Goal: Task Accomplishment & Management: Manage account settings

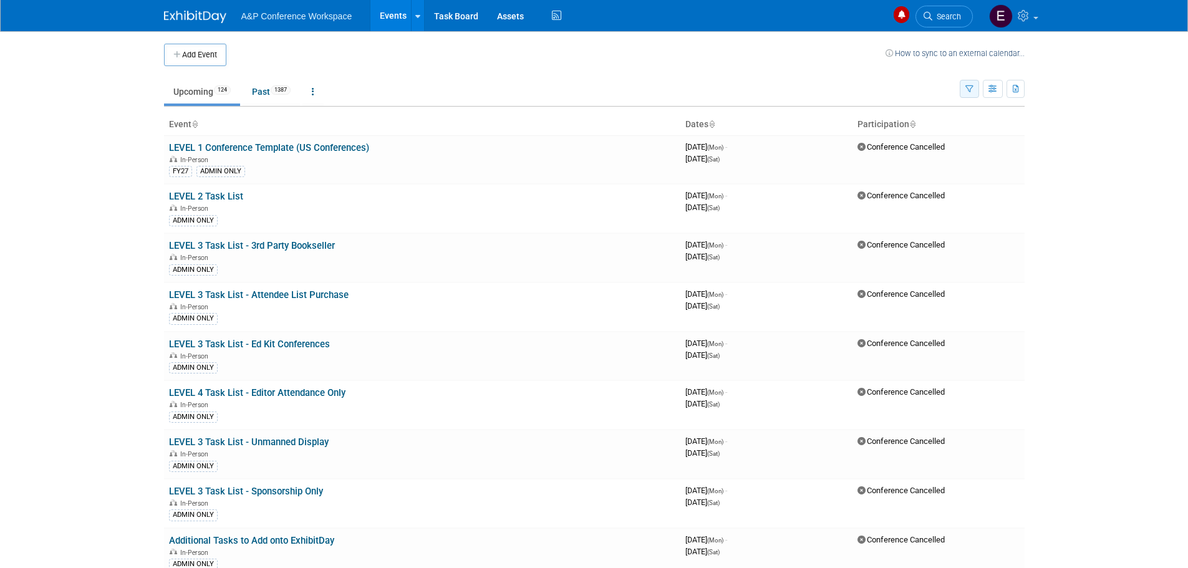
click at [967, 92] on icon "button" at bounding box center [969, 89] width 8 height 8
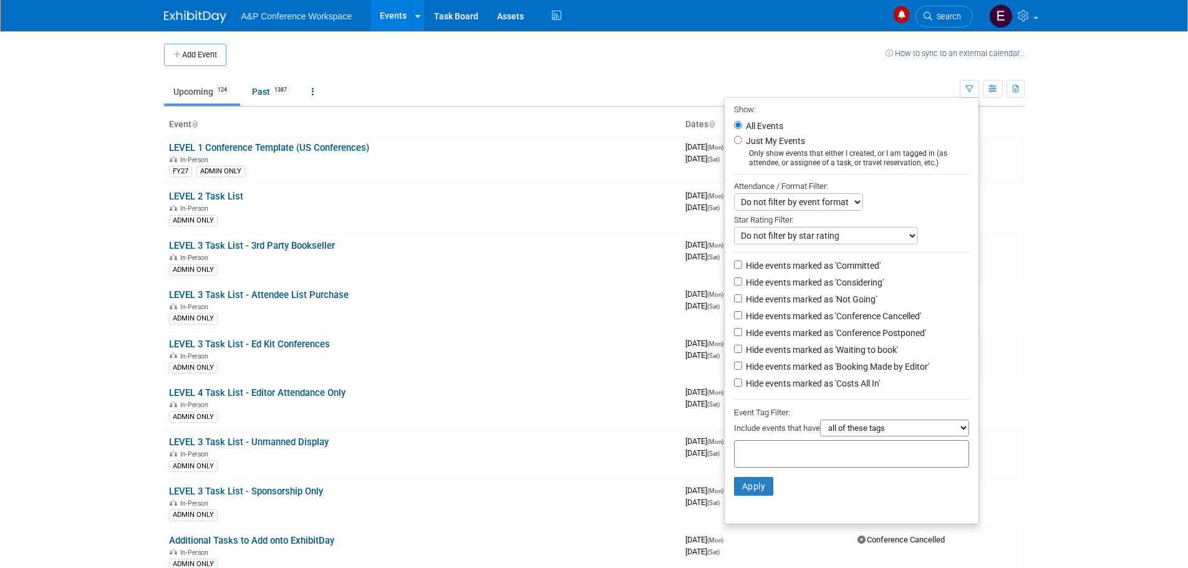
click at [850, 264] on label "Hide events marked as 'Committed'" at bounding box center [811, 265] width 137 height 12
click at [742, 264] on input "Hide events marked as 'Committed'" at bounding box center [738, 265] width 8 height 8
checkbox input "true"
click at [764, 491] on button "Apply" at bounding box center [754, 486] width 40 height 19
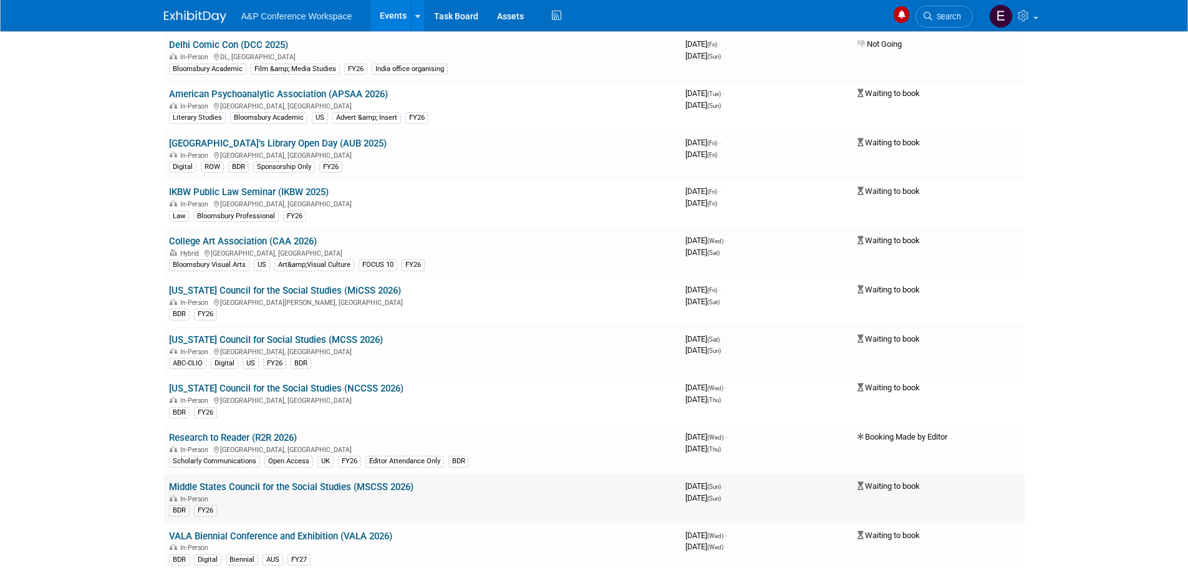
scroll to position [2369, 0]
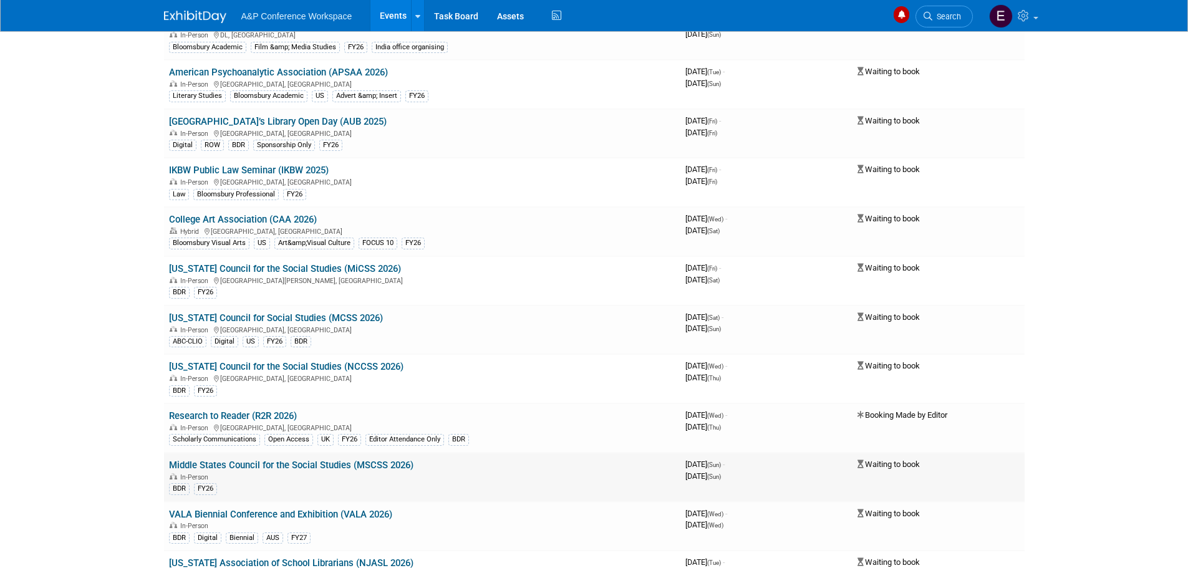
click at [362, 461] on link "Middle States Council for the Social Studies (MSCSS 2026)" at bounding box center [291, 464] width 244 height 11
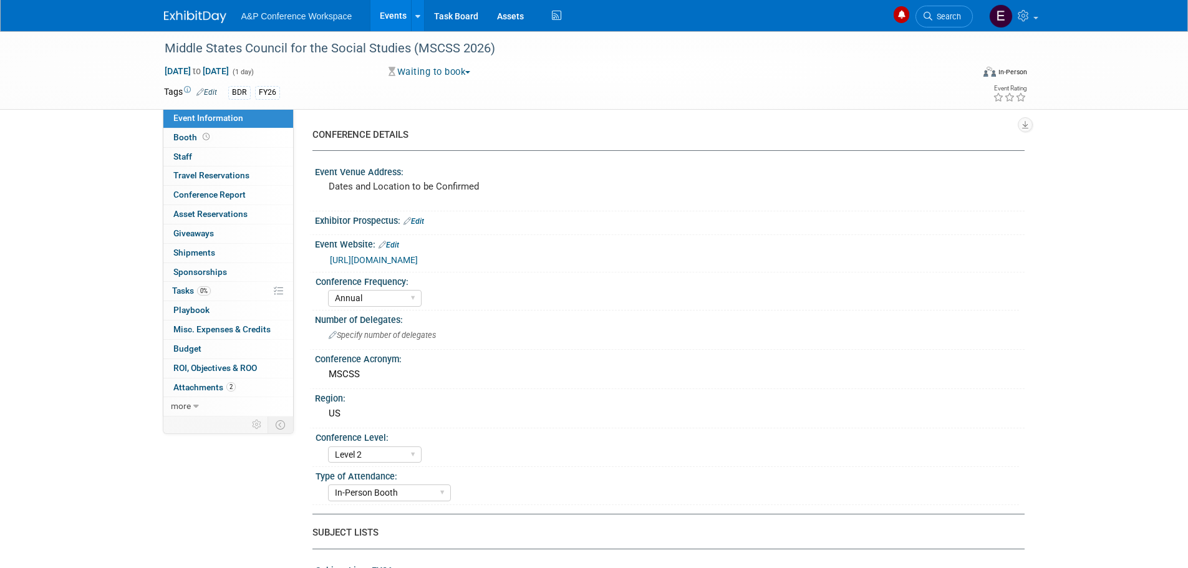
select select "Annual"
select select "Level 2"
select select "In-Person Booth"
select select "Schools"
select select "Bloomsbury Digital Resources"
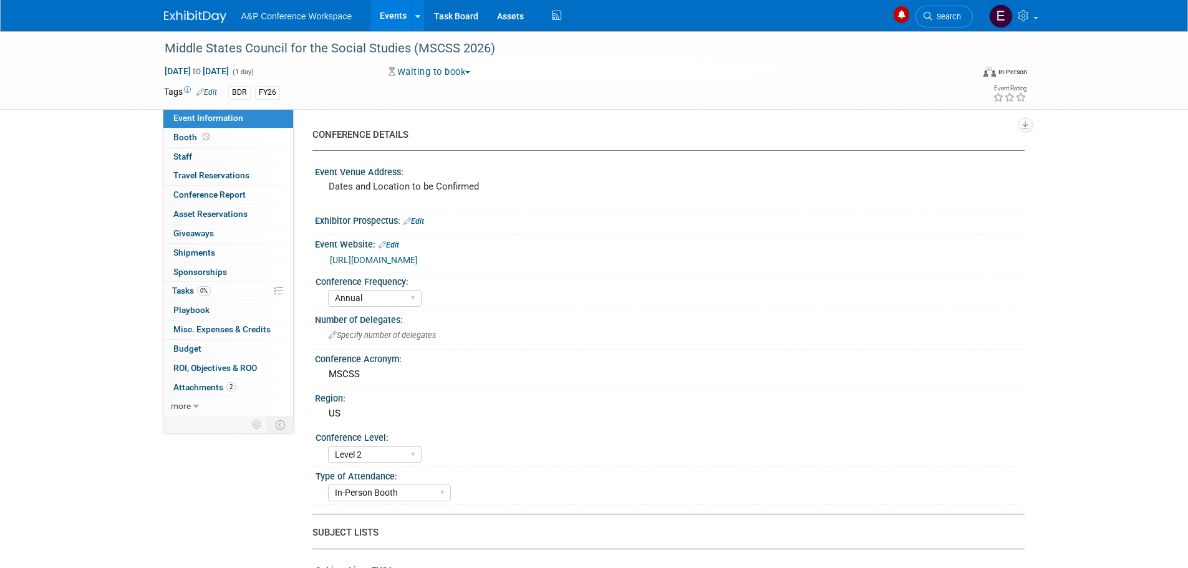
select select "Amanda Oney"
select select "Mark Strong"
select select "Rosalie Love"
select select "BDR Product Awareness and Trial Generation​"
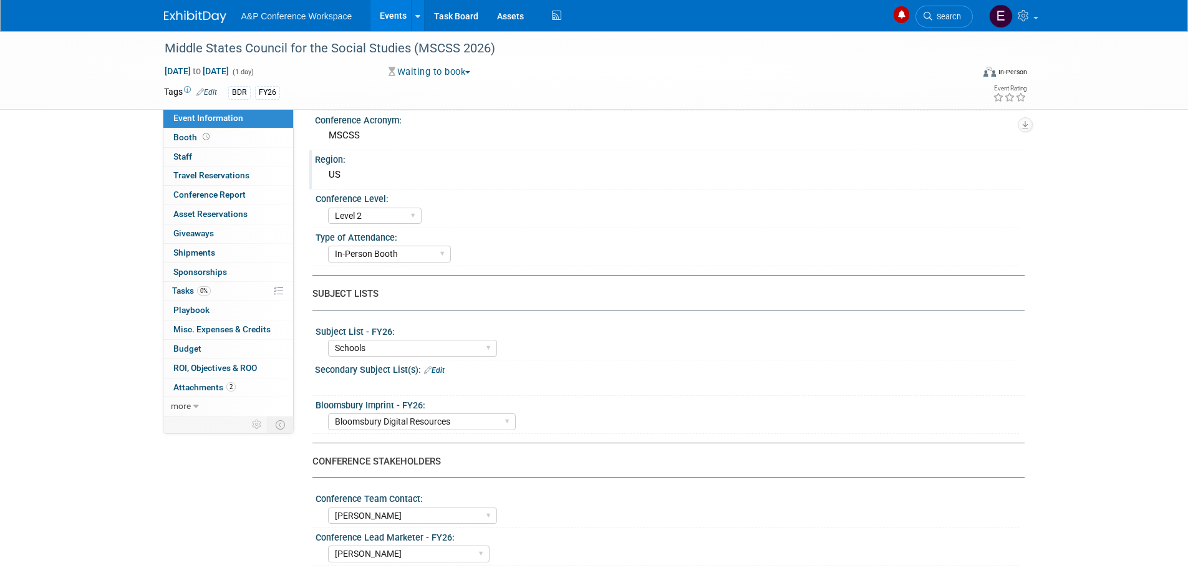
scroll to position [249, 0]
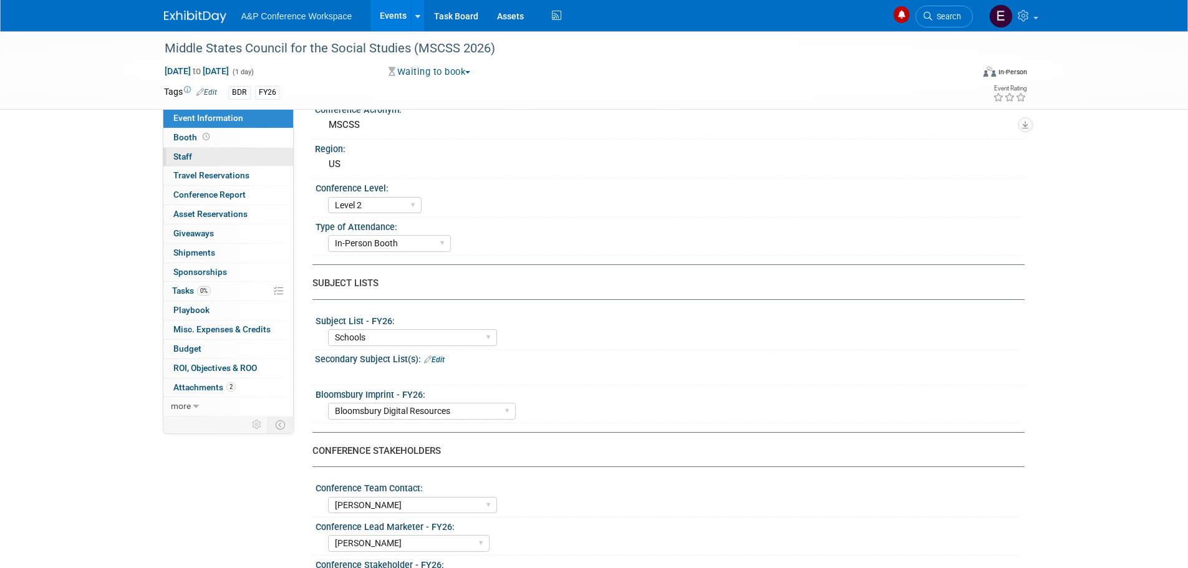
click at [198, 155] on link "0 Staff 0" at bounding box center [228, 157] width 130 height 19
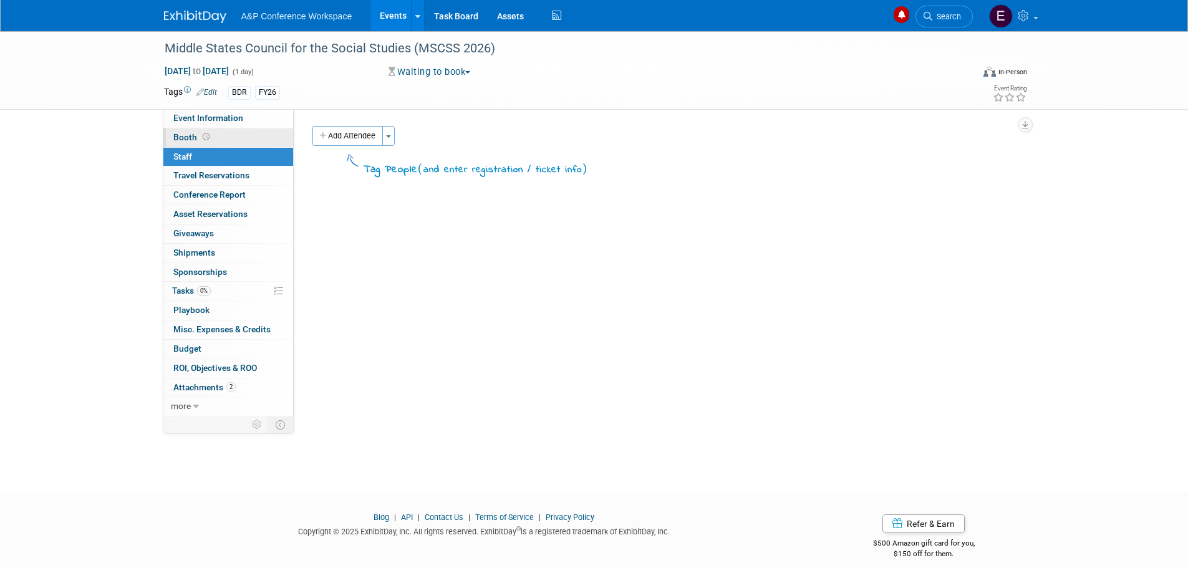
click at [181, 136] on span "Booth" at bounding box center [192, 137] width 39 height 10
select select "CLDC - Digital/BDR"
